Goal: Transaction & Acquisition: Purchase product/service

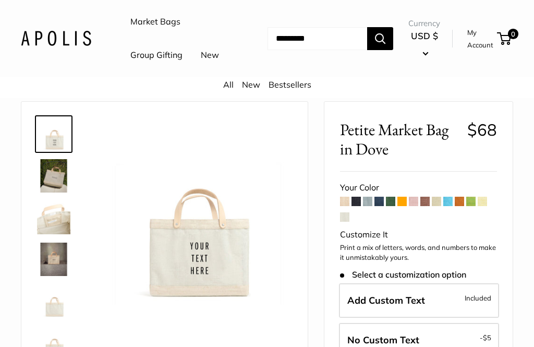
scroll to position [22, 0]
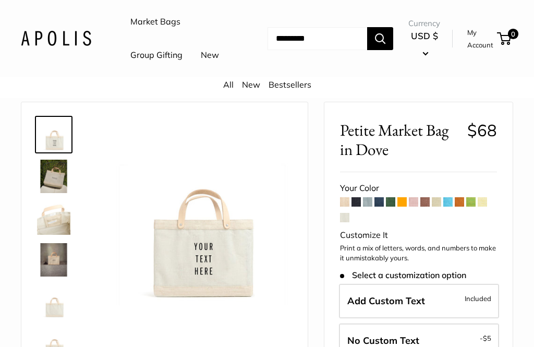
click at [368, 207] on span at bounding box center [367, 201] width 9 height 9
